Goal: Check status: Check status

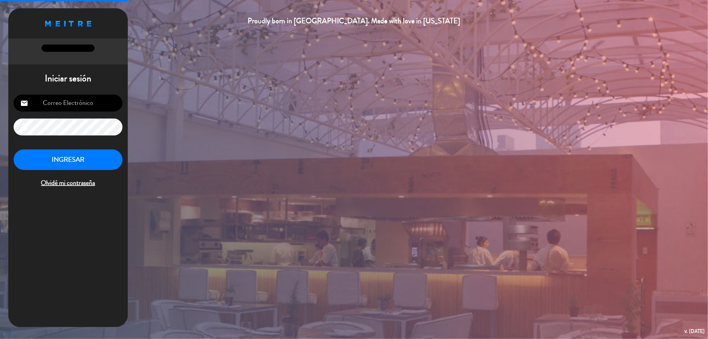
type input "[EMAIL_ADDRESS][DOMAIN_NAME]"
click at [57, 161] on button "INGRESAR" at bounding box center [68, 159] width 109 height 21
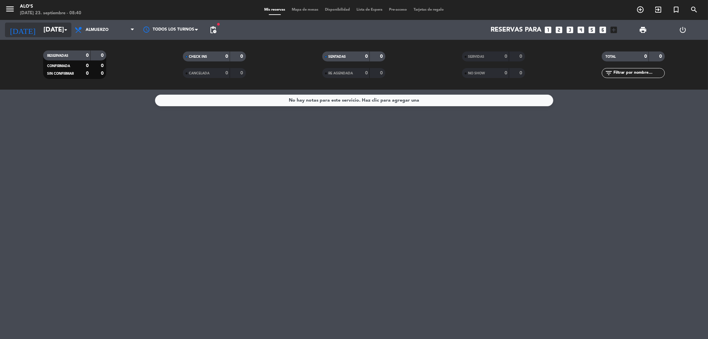
click at [61, 30] on input "[DATE]" at bounding box center [82, 30] width 84 height 15
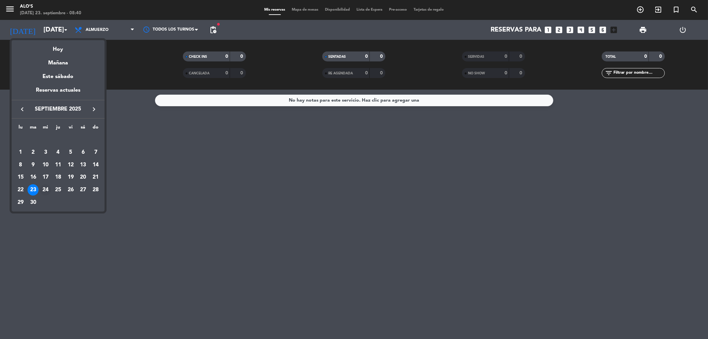
click at [46, 190] on div "24" at bounding box center [45, 189] width 11 height 11
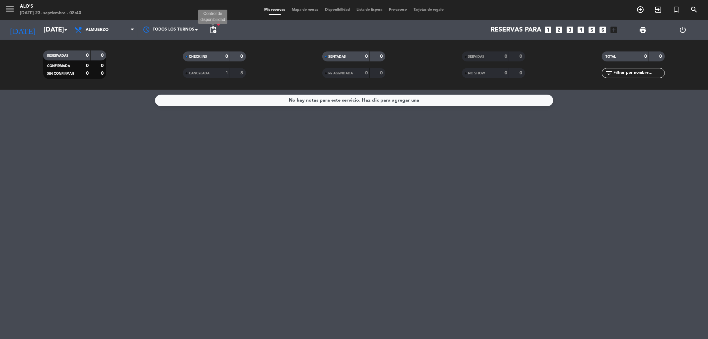
click at [217, 31] on span "pending_actions" at bounding box center [213, 30] width 8 height 8
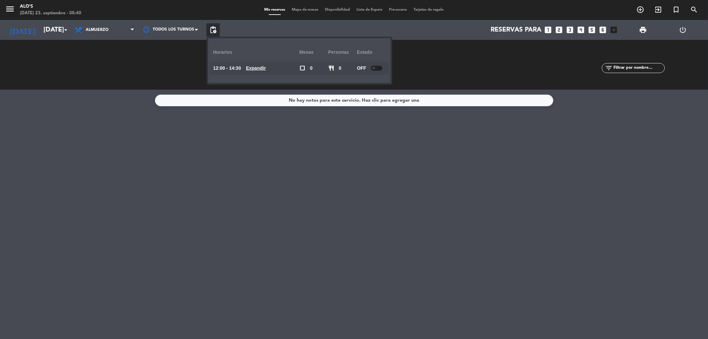
click at [172, 73] on div "CHECK INS 0 0 CANCELADA 1 5" at bounding box center [215, 64] width 140 height 37
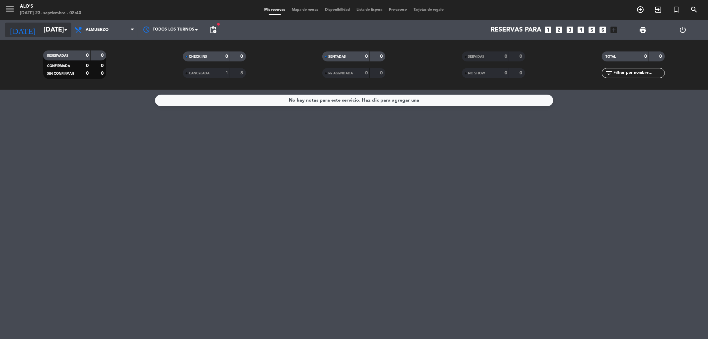
click at [40, 36] on input "[DATE]" at bounding box center [82, 30] width 84 height 15
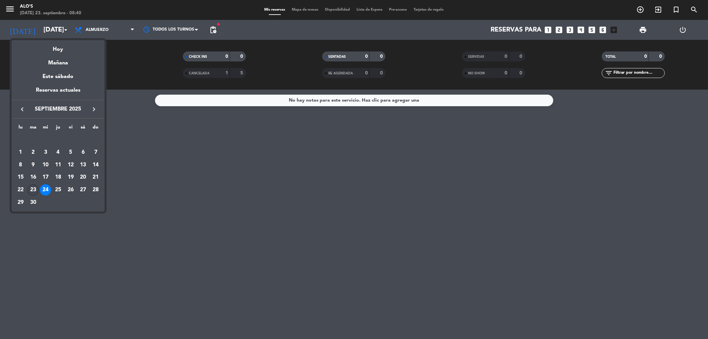
click at [34, 186] on div "23" at bounding box center [33, 189] width 11 height 11
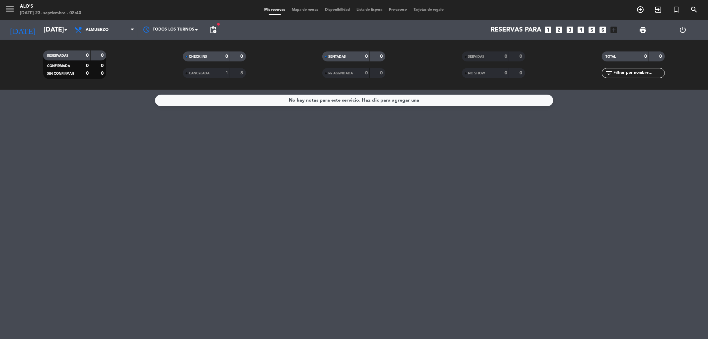
type input "[DATE]"
